Goal: Use online tool/utility: Utilize a website feature to perform a specific function

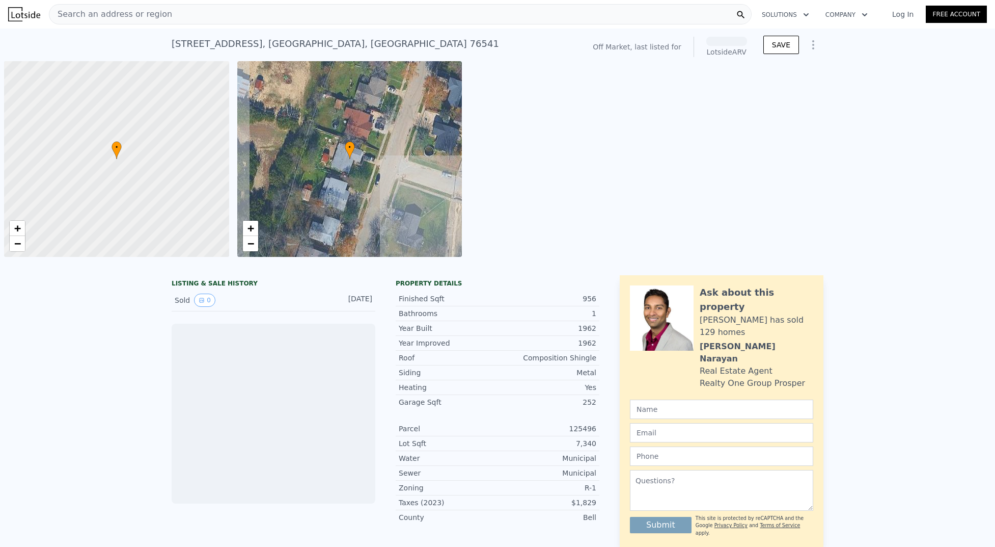
scroll to position [0, 4]
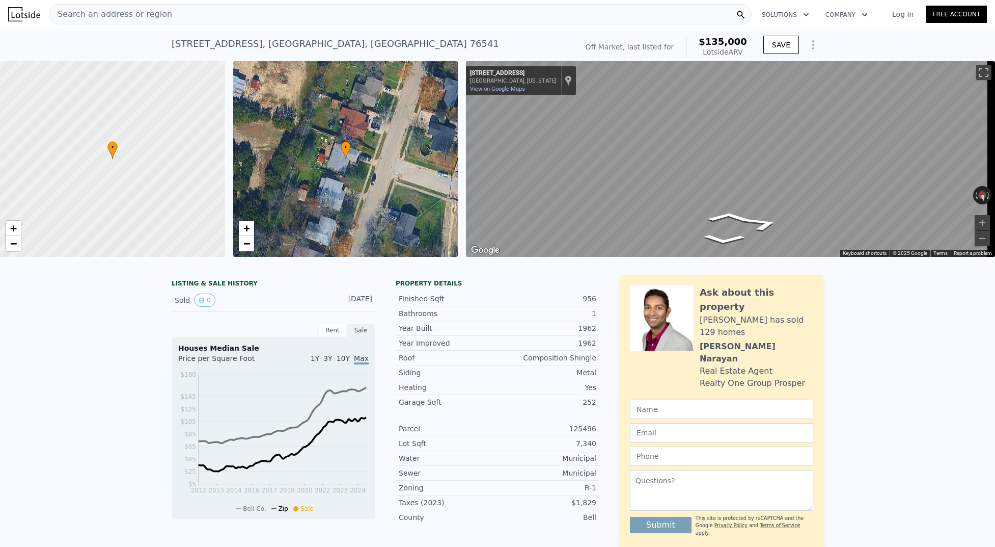
click at [448, 127] on div "• + − • + − ← Move left → Move right ↑ Move up ↓ Move down + Zoom in - Zoom out…" at bounding box center [497, 159] width 995 height 196
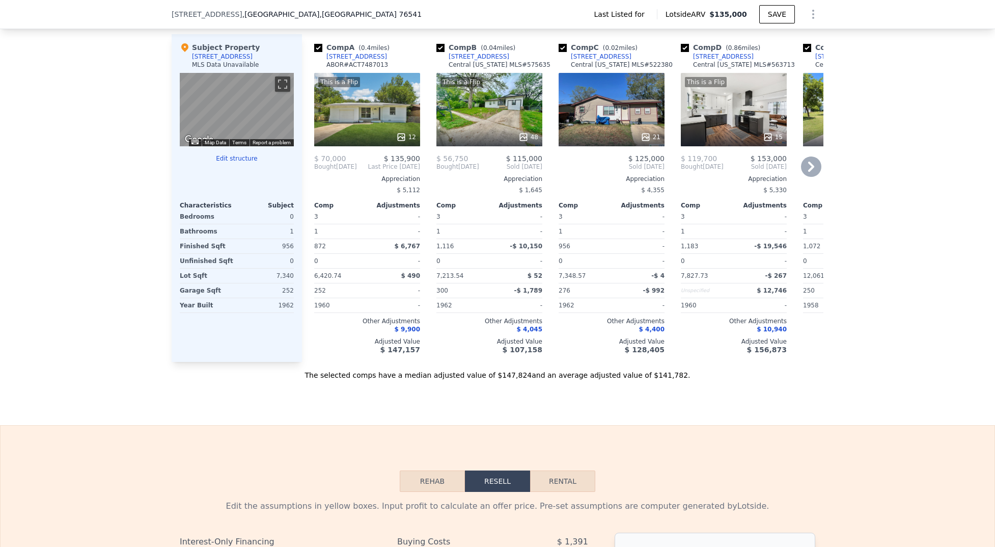
scroll to position [1178, 0]
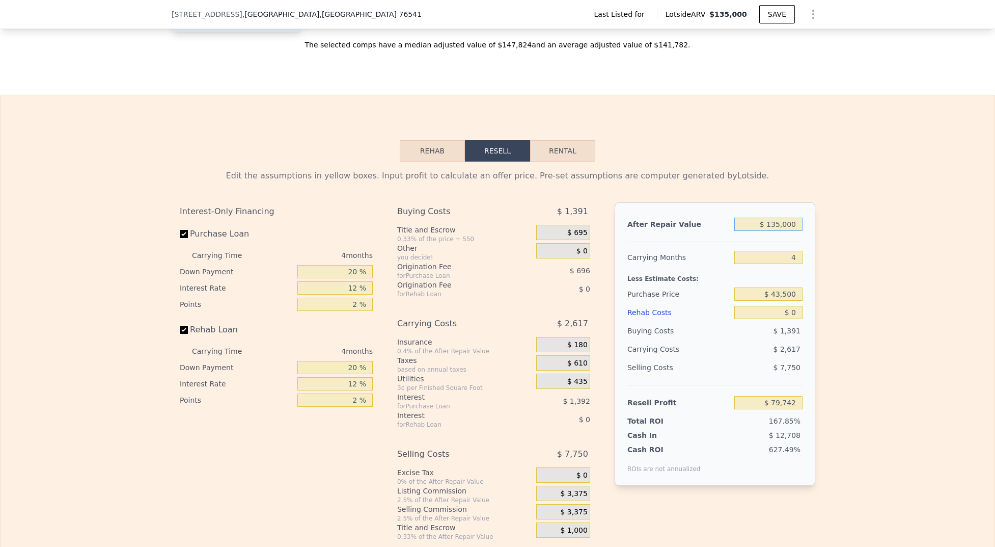
drag, startPoint x: 760, startPoint y: 233, endPoint x: 899, endPoint y: 226, distance: 138.8
click at [899, 226] on div "Edit the assumptions in yellow boxes. Input profit to calculate an offer price.…" at bounding box center [498, 350] width 994 height 379
drag, startPoint x: 792, startPoint y: 234, endPoint x: 723, endPoint y: 230, distance: 69.4
click at [723, 230] on div "After Repair Value $ 135,000" at bounding box center [715, 224] width 175 height 18
click at [588, 161] on button "Rental" at bounding box center [562, 150] width 65 height 21
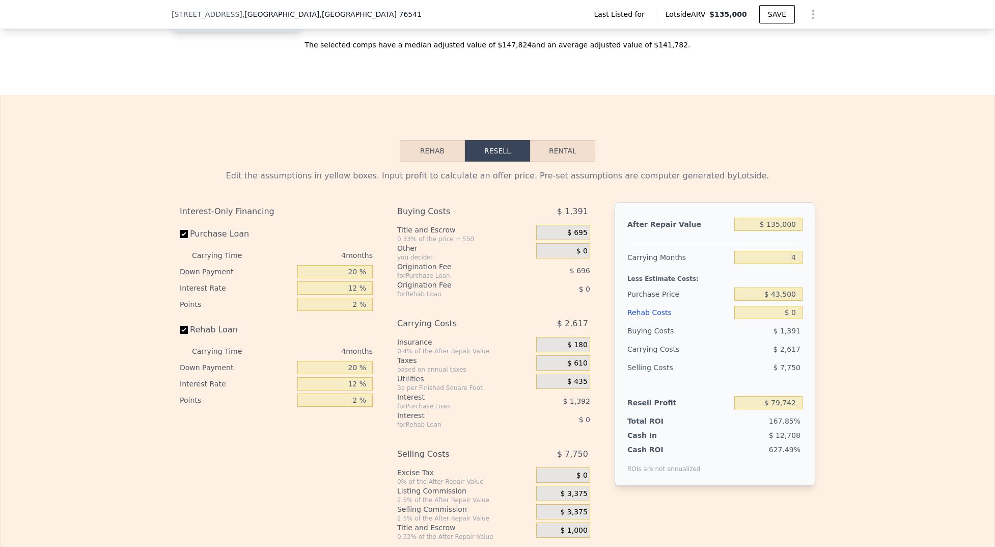
select select "30"
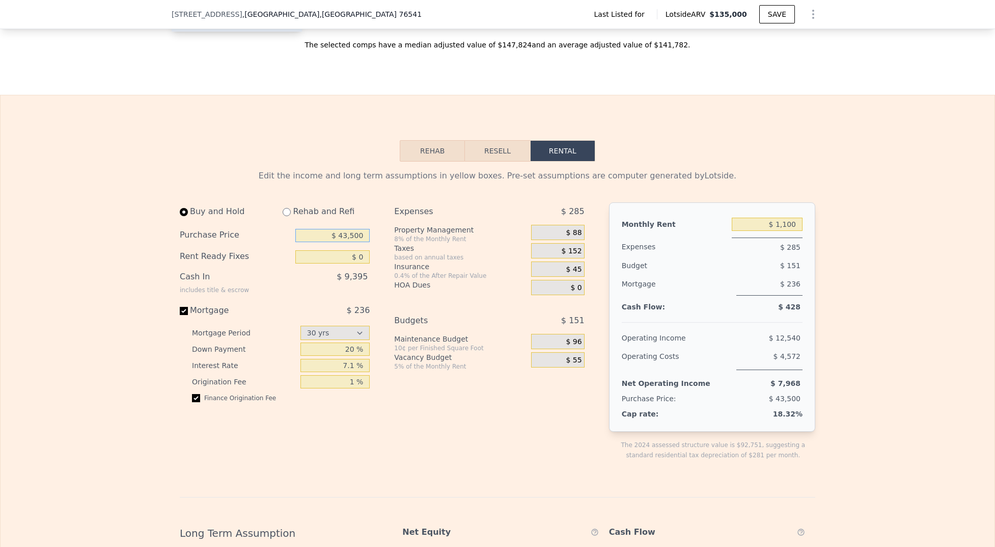
drag, startPoint x: 327, startPoint y: 243, endPoint x: 411, endPoint y: 242, distance: 84.1
click at [411, 242] on div "Buy and Hold Rehab and Refi Purchase Price $ 43,500 Rent Ready Fixes $ 0 Cash I…" at bounding box center [386, 339] width 413 height 274
type input "$ 30,000"
type input "$ 6,000"
click at [185, 316] on div "Mortgage" at bounding box center [237, 310] width 114 height 12
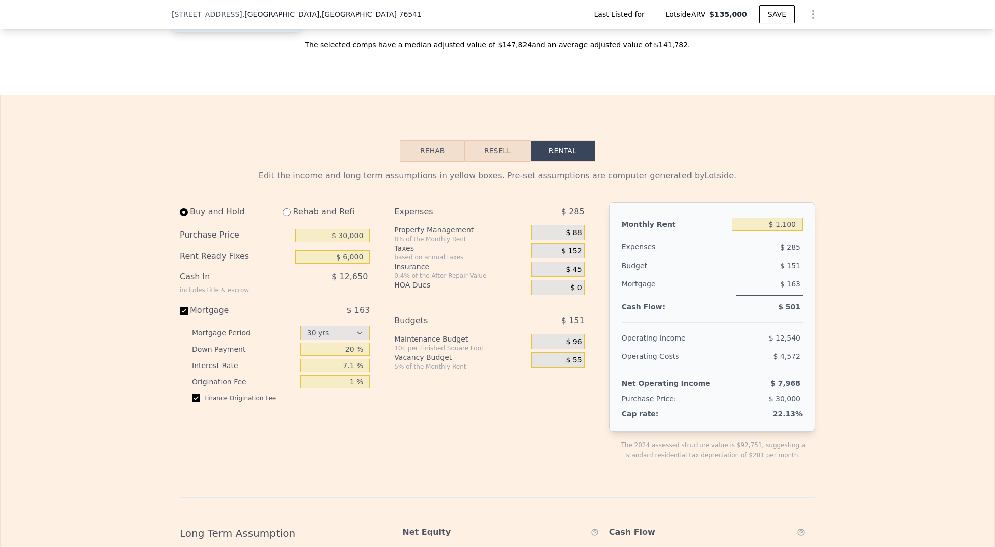
click at [185, 315] on input "Mortgage $ 163" at bounding box center [184, 311] width 8 height 8
checkbox input "false"
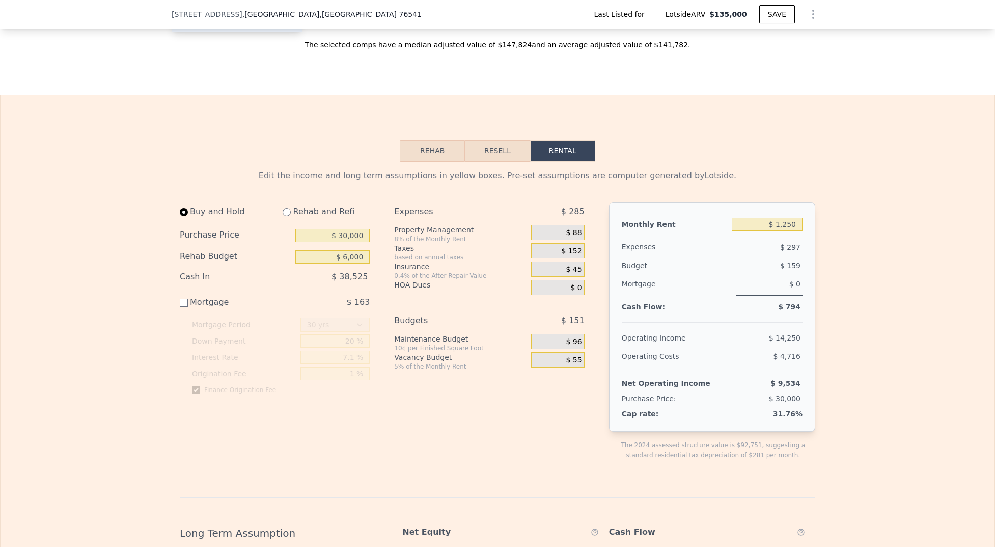
type input "$ 0"
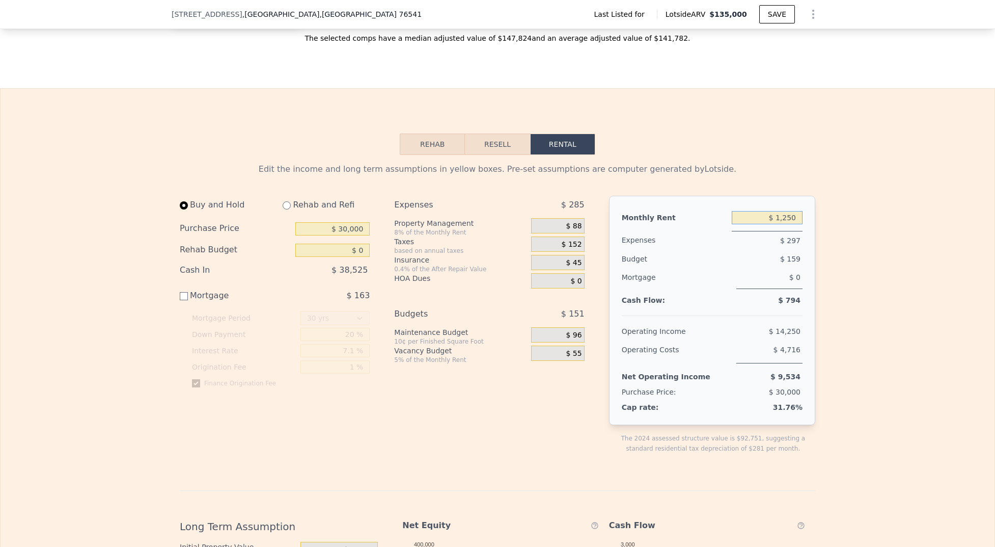
drag, startPoint x: 771, startPoint y: 229, endPoint x: 827, endPoint y: 230, distance: 56.6
click at [828, 231] on div "Edit the income and long term assumptions in yellow boxes. Pre-set assumptions …" at bounding box center [498, 501] width 994 height 692
type input "$ 1"
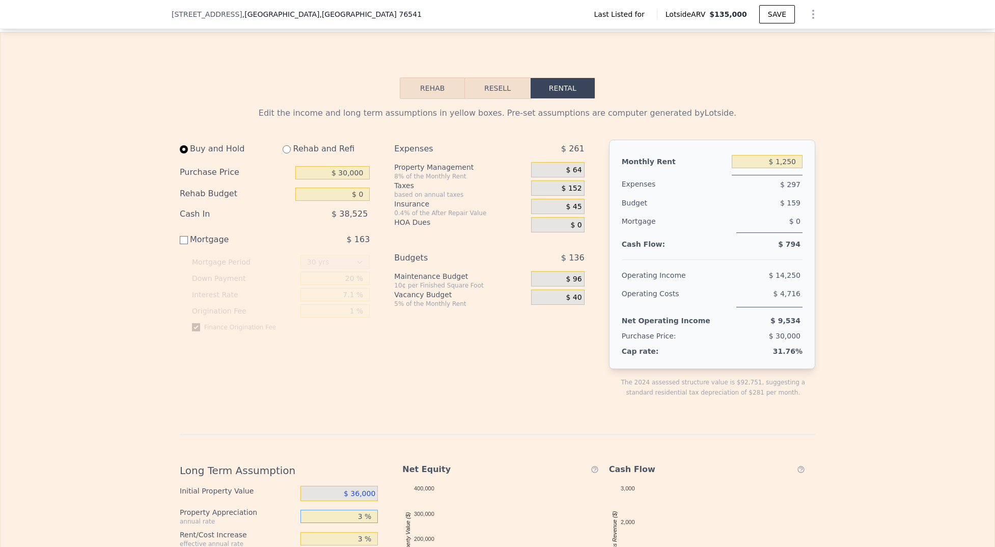
scroll to position [1183, 0]
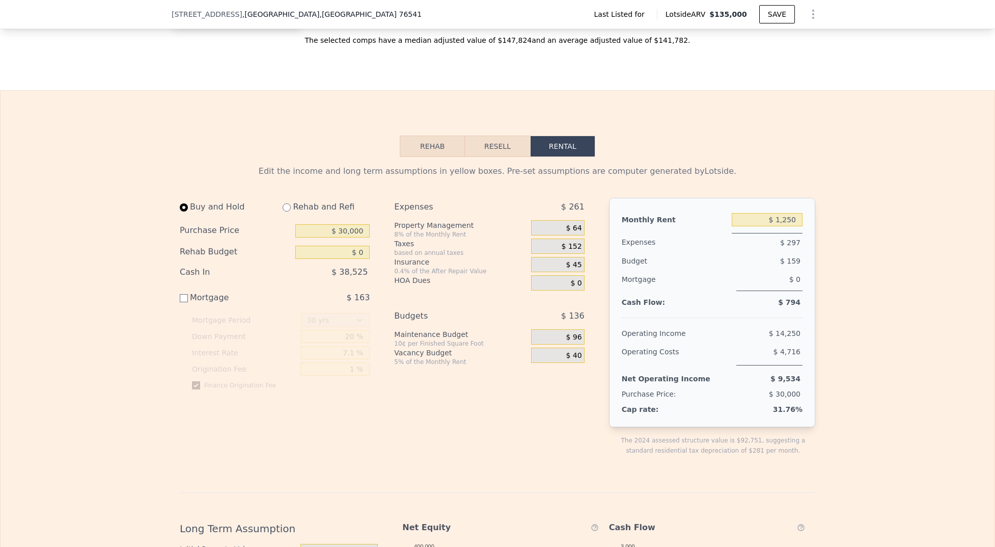
click at [810, 295] on div "Monthly Rent $ 1,250 Expenses $ 297 Budget $ 159 Mortgage $ 0 Cash Flow: $ 794 …" at bounding box center [712, 312] width 206 height 229
drag, startPoint x: 776, startPoint y: 230, endPoint x: 801, endPoint y: 232, distance: 25.6
click at [801, 232] on div "Monthly Rent $ 1,250 Expenses $ 297 Budget $ 159 Mortgage $ 0 Cash Flow: $ 794 …" at bounding box center [712, 312] width 206 height 229
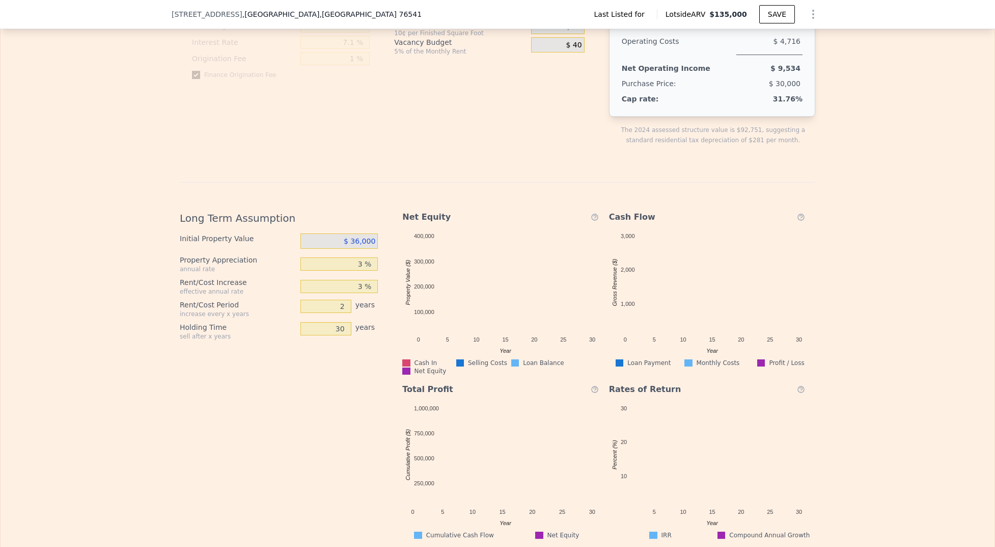
click at [800, 223] on icon at bounding box center [801, 217] width 8 height 12
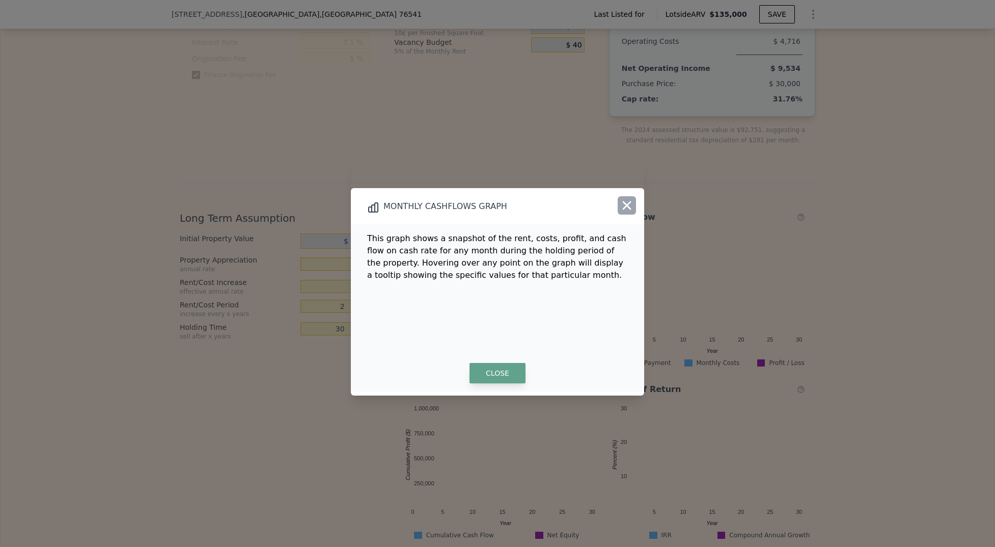
click at [618, 207] on button "button" at bounding box center [627, 205] width 18 height 18
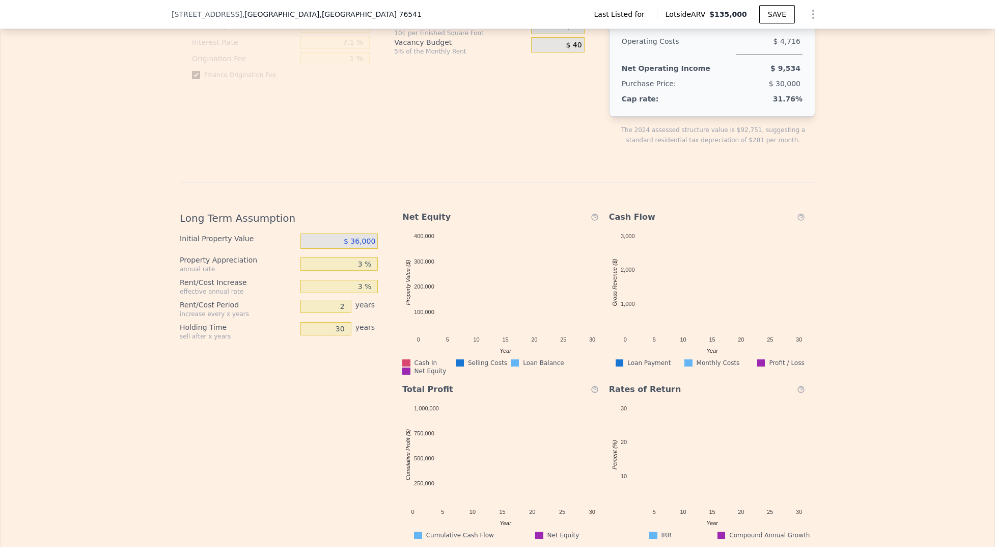
scroll to position [1066, 0]
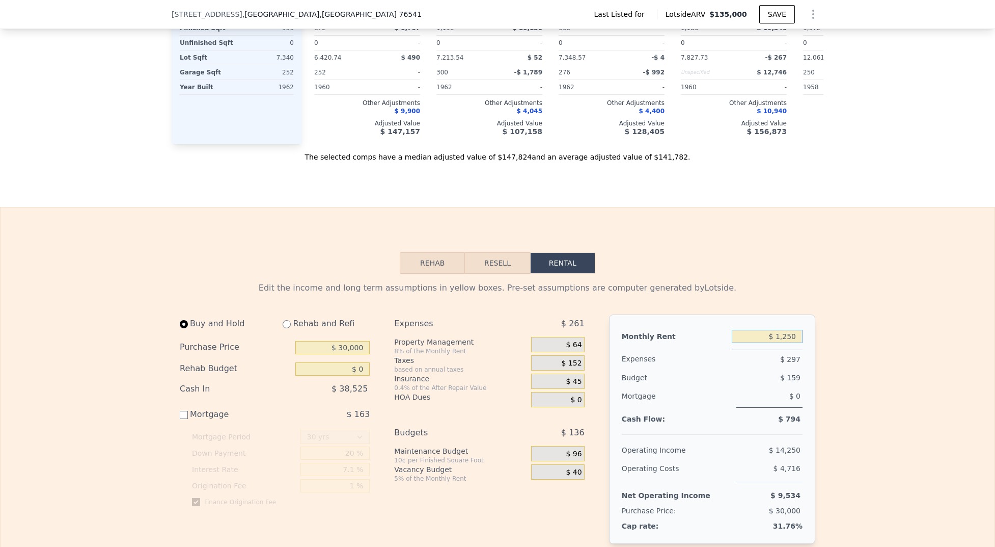
drag, startPoint x: 767, startPoint y: 345, endPoint x: 807, endPoint y: 343, distance: 40.3
click at [807, 343] on div "Monthly Rent $ 1,250 Expenses $ 297 Budget $ 159 Mortgage $ 0 Cash Flow: $ 794 …" at bounding box center [712, 428] width 206 height 229
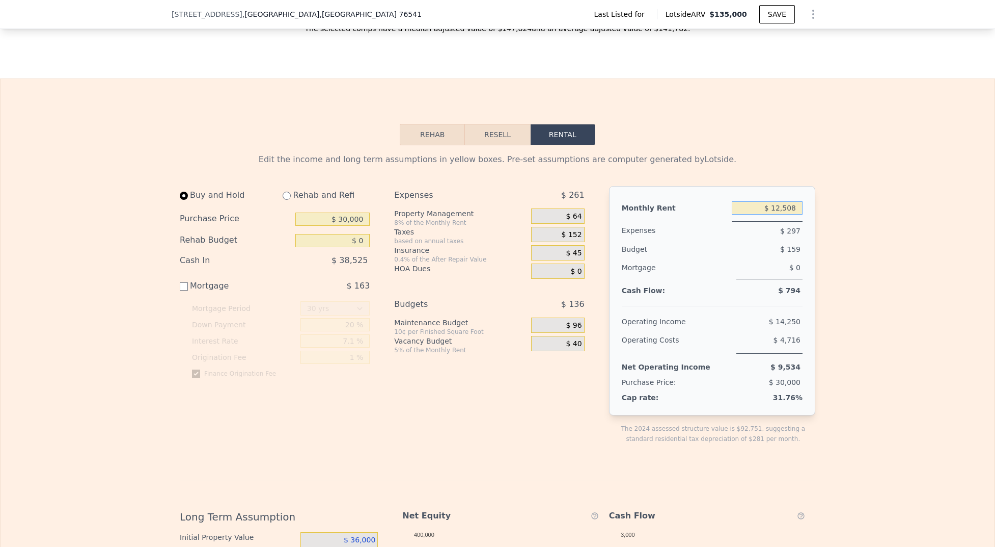
scroll to position [1253, 0]
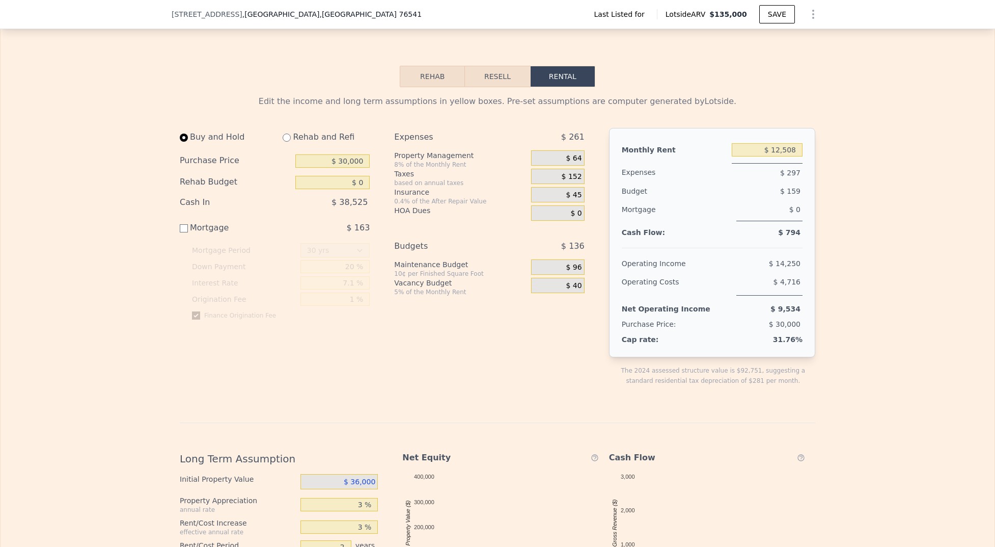
click at [346, 485] on span "$ 36,000" at bounding box center [360, 481] width 32 height 8
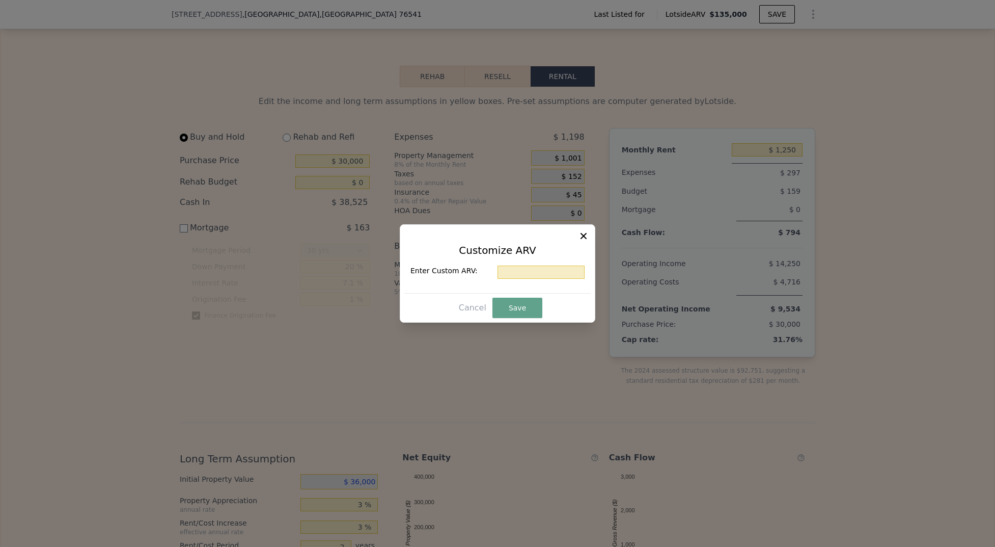
click at [580, 235] on icon at bounding box center [584, 236] width 10 height 10
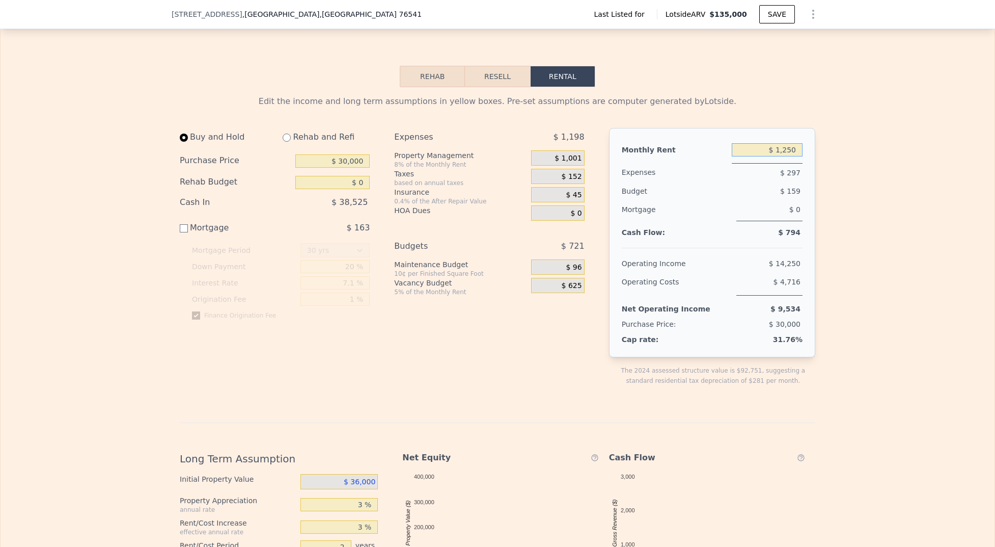
drag, startPoint x: 767, startPoint y: 157, endPoint x: 801, endPoint y: 158, distance: 34.7
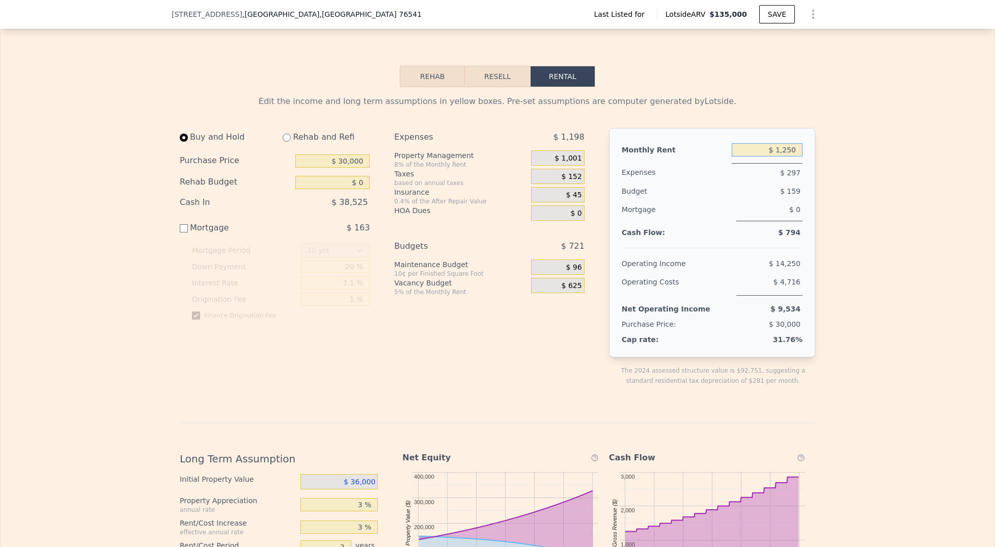
click at [801, 158] on div "Monthly Rent $ 1,250 Expenses $ 297 Budget $ 159 Mortgage $ 0 Cash Flow: $ 794 …" at bounding box center [712, 242] width 206 height 229
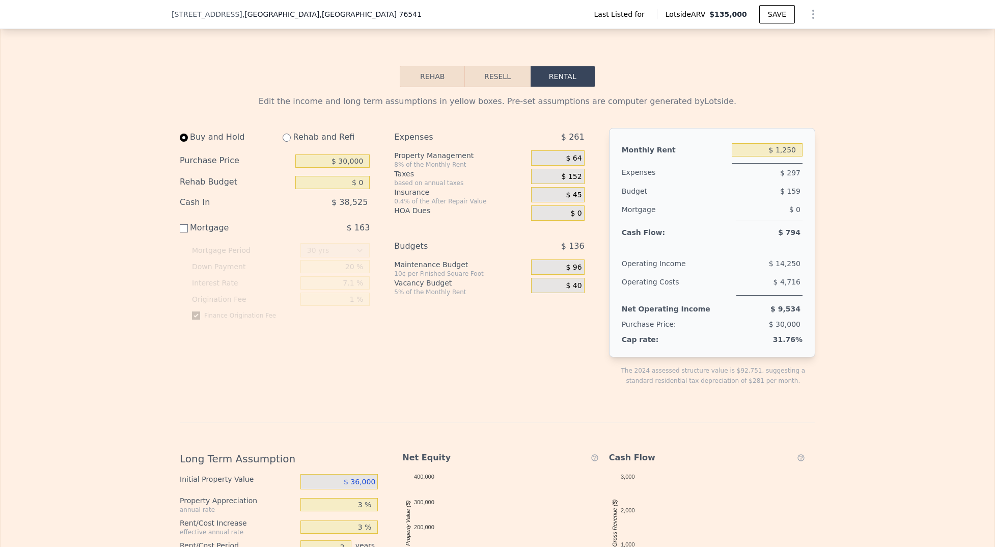
click at [344, 485] on span "$ 36,000" at bounding box center [360, 481] width 32 height 8
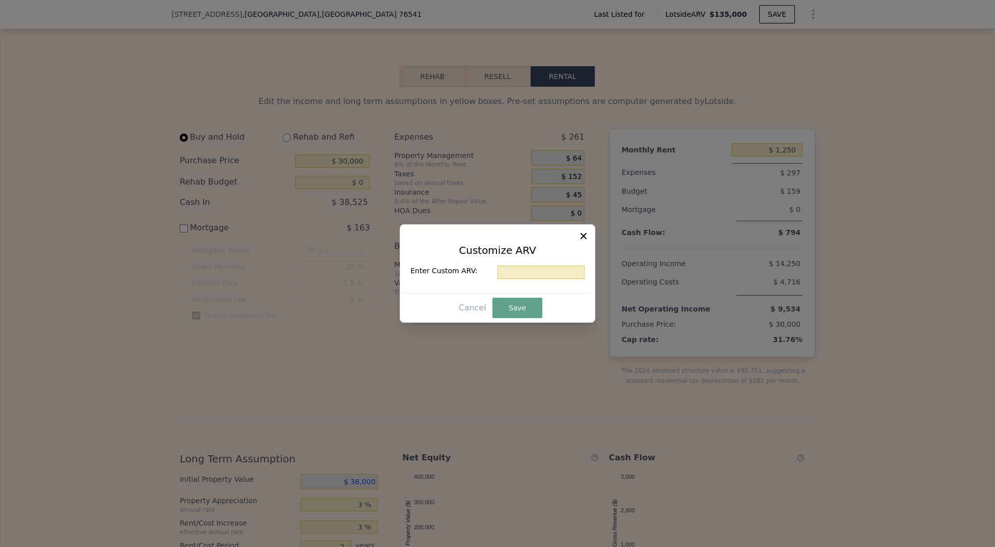
click at [584, 238] on icon at bounding box center [584, 236] width 10 height 10
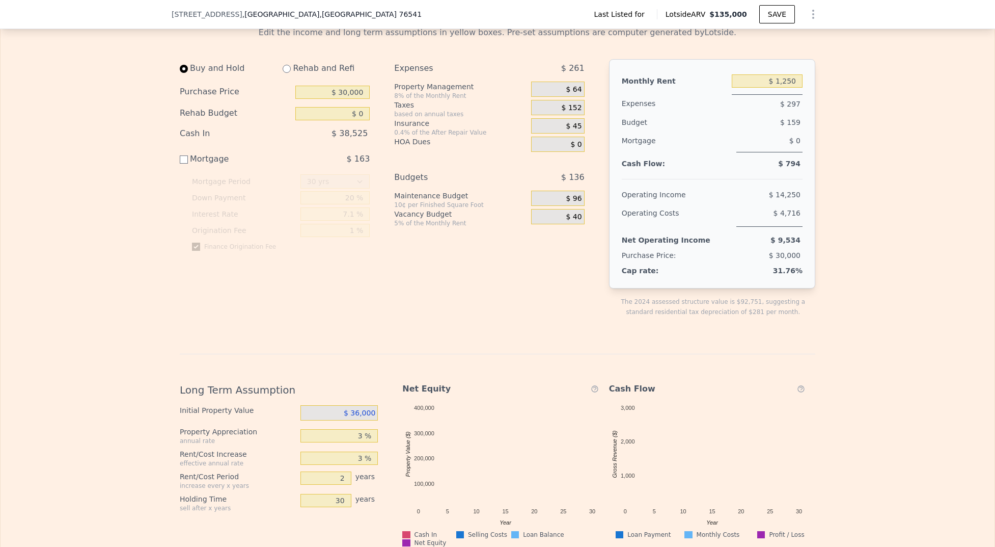
scroll to position [1131, 0]
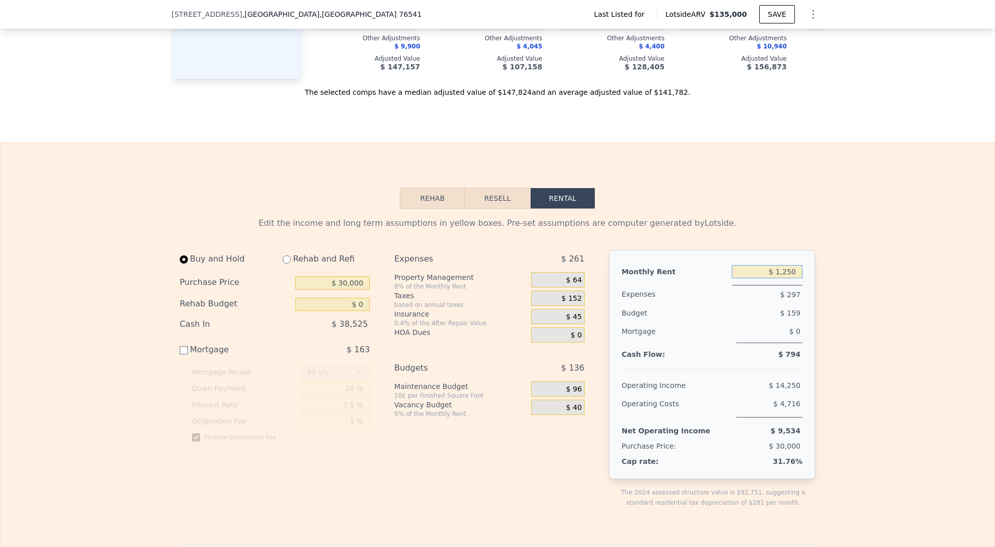
click at [791, 278] on input "$ 1,250" at bounding box center [767, 271] width 71 height 13
type input "$ 1"
drag, startPoint x: 773, startPoint y: 282, endPoint x: 838, endPoint y: 286, distance: 65.8
click at [842, 287] on div "Edit the income and long term assumptions in yellow boxes. Pre-set assumptions …" at bounding box center [498, 555] width 994 height 692
type input "$ 1,250"
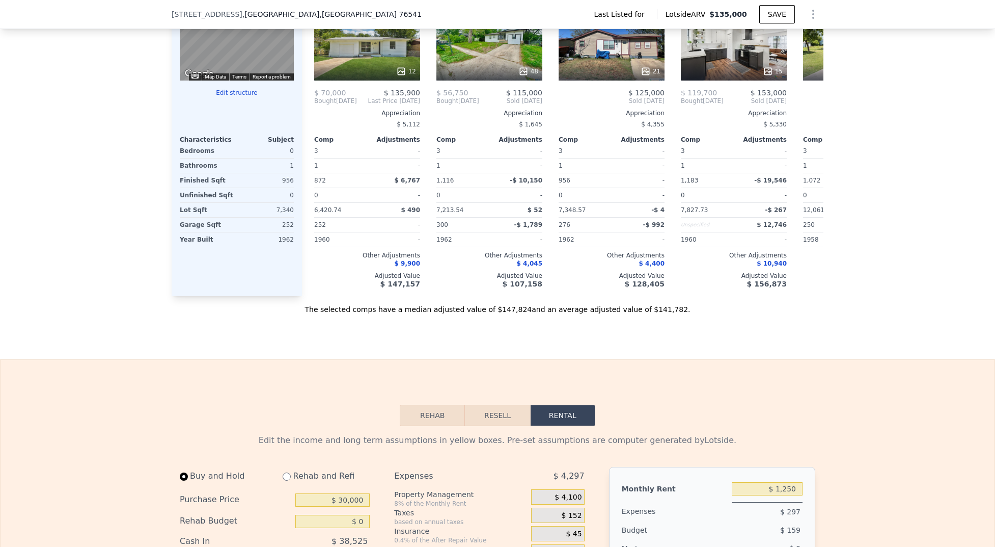
scroll to position [1123, 0]
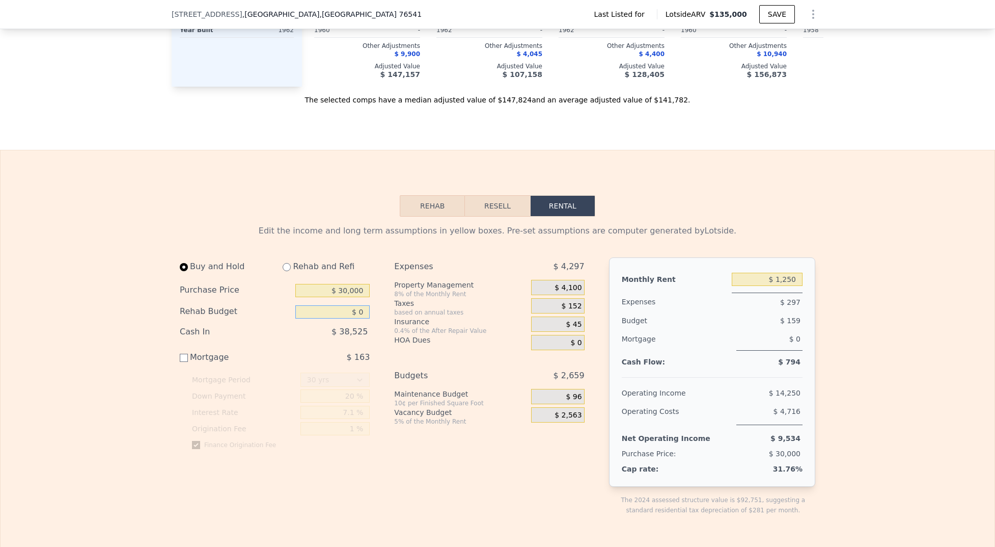
drag, startPoint x: 337, startPoint y: 315, endPoint x: 356, endPoint y: 339, distance: 30.1
click at [338, 316] on input "$ 0" at bounding box center [332, 311] width 74 height 13
click at [183, 362] on input "Mortgage $ 163" at bounding box center [184, 358] width 8 height 8
checkbox input "true"
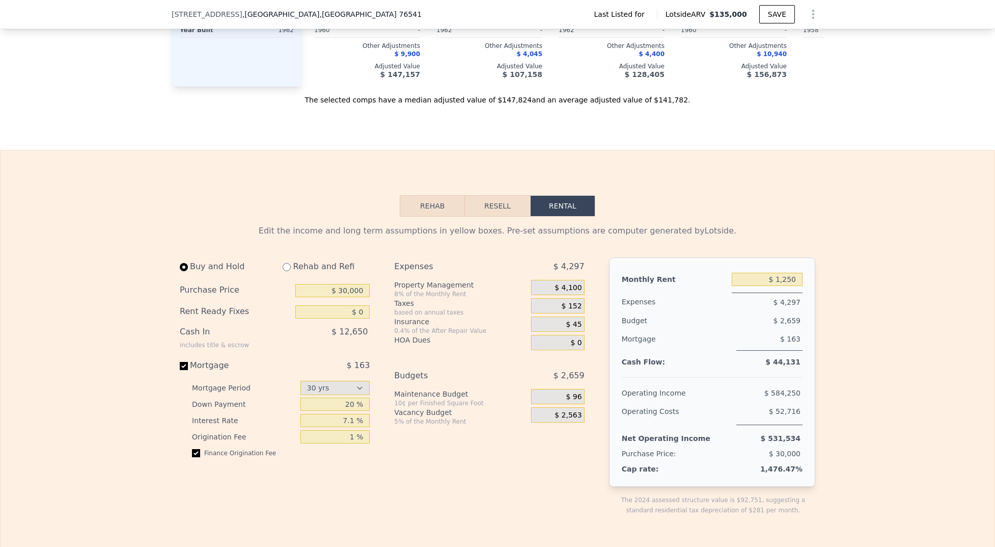
type input "$ 6,000"
drag, startPoint x: 755, startPoint y: 286, endPoint x: 836, endPoint y: 285, distance: 81.0
type input "$ 800"
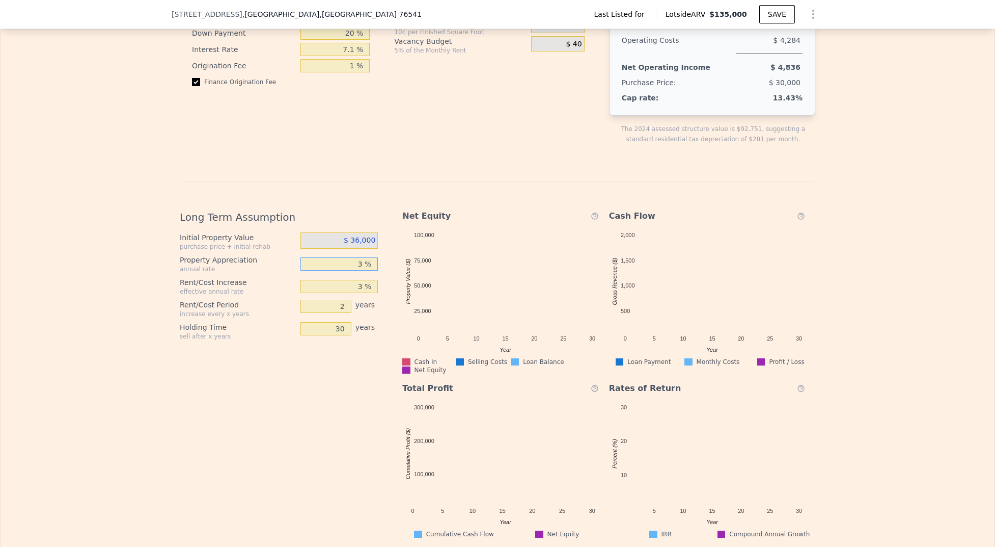
scroll to position [1275, 0]
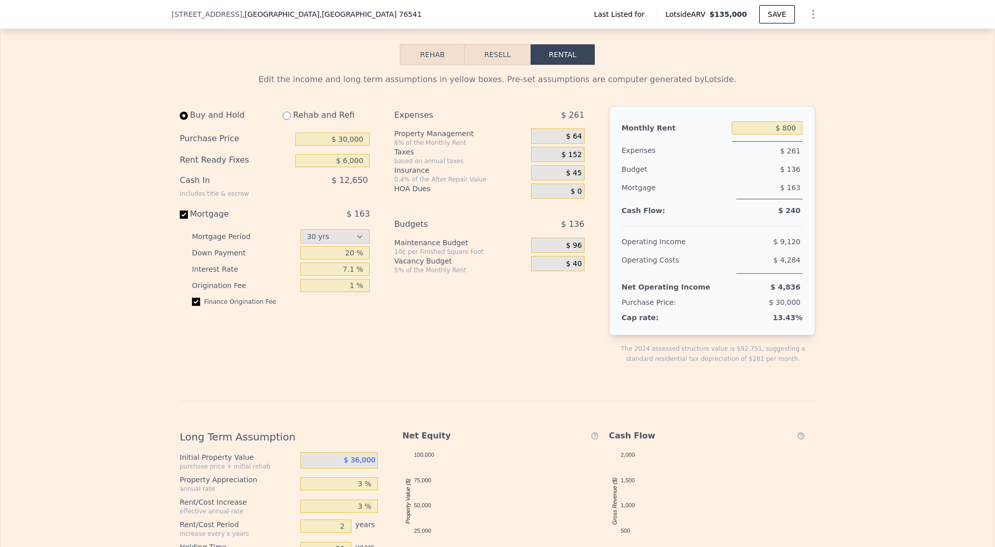
click at [764, 178] on div "$ 136" at bounding box center [749, 169] width 106 height 18
click at [200, 220] on div "Mortgage" at bounding box center [237, 214] width 114 height 12
click at [188, 219] on input "Mortgage $ 163" at bounding box center [184, 214] width 8 height 8
checkbox input "false"
type input "$ 0"
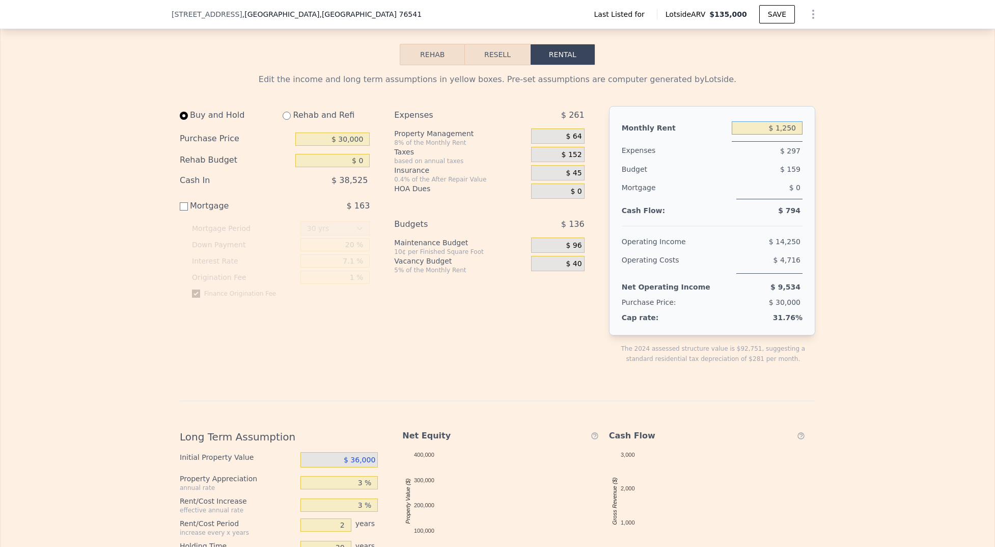
drag, startPoint x: 769, startPoint y: 137, endPoint x: 826, endPoint y: 141, distance: 57.2
click at [826, 141] on div "Edit the income and long term assumptions in yellow boxes. Pre-set assumptions …" at bounding box center [498, 411] width 994 height 692
type input "$ 1,250"
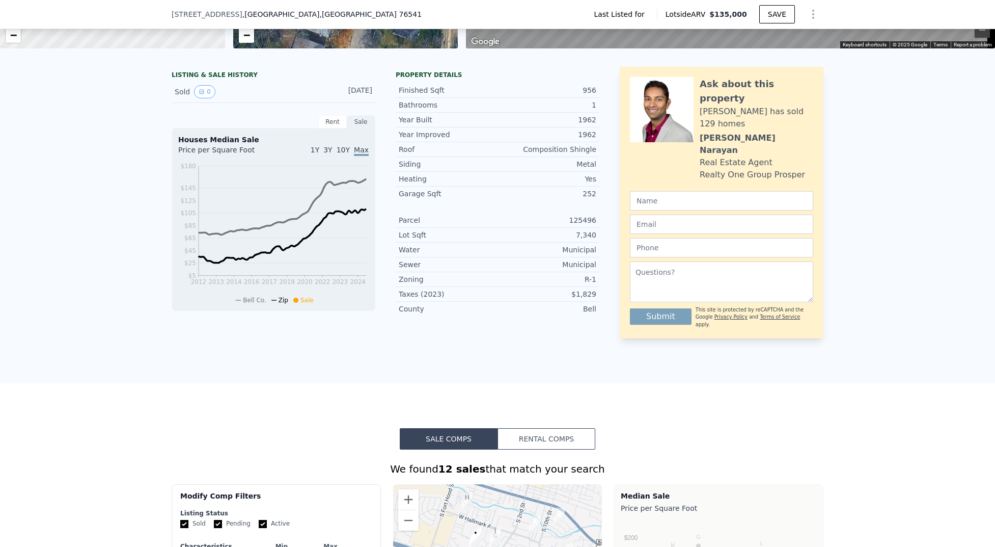
scroll to position [198, 0]
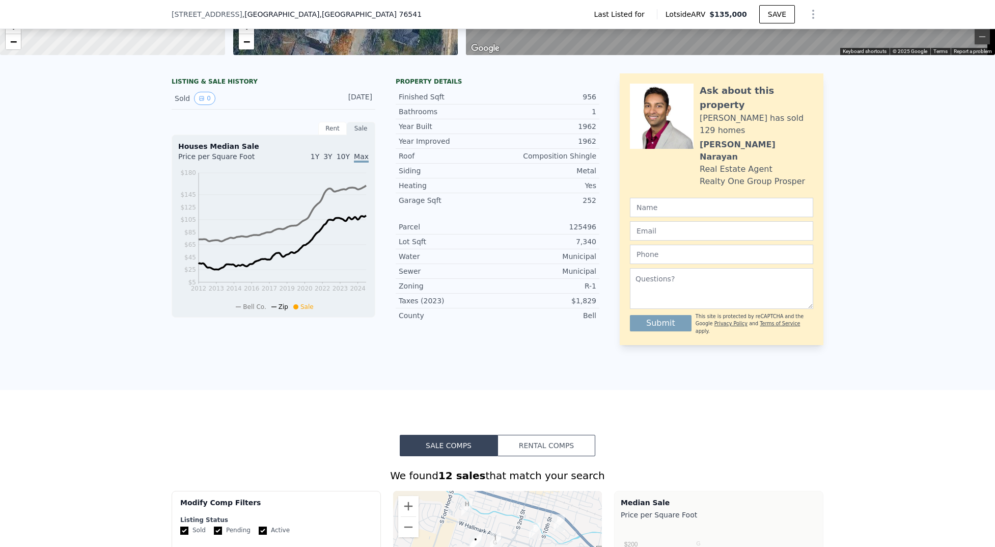
type input "$ 6,000"
checkbox input "true"
type input "$ 1,100"
